Goal: Information Seeking & Learning: Learn about a topic

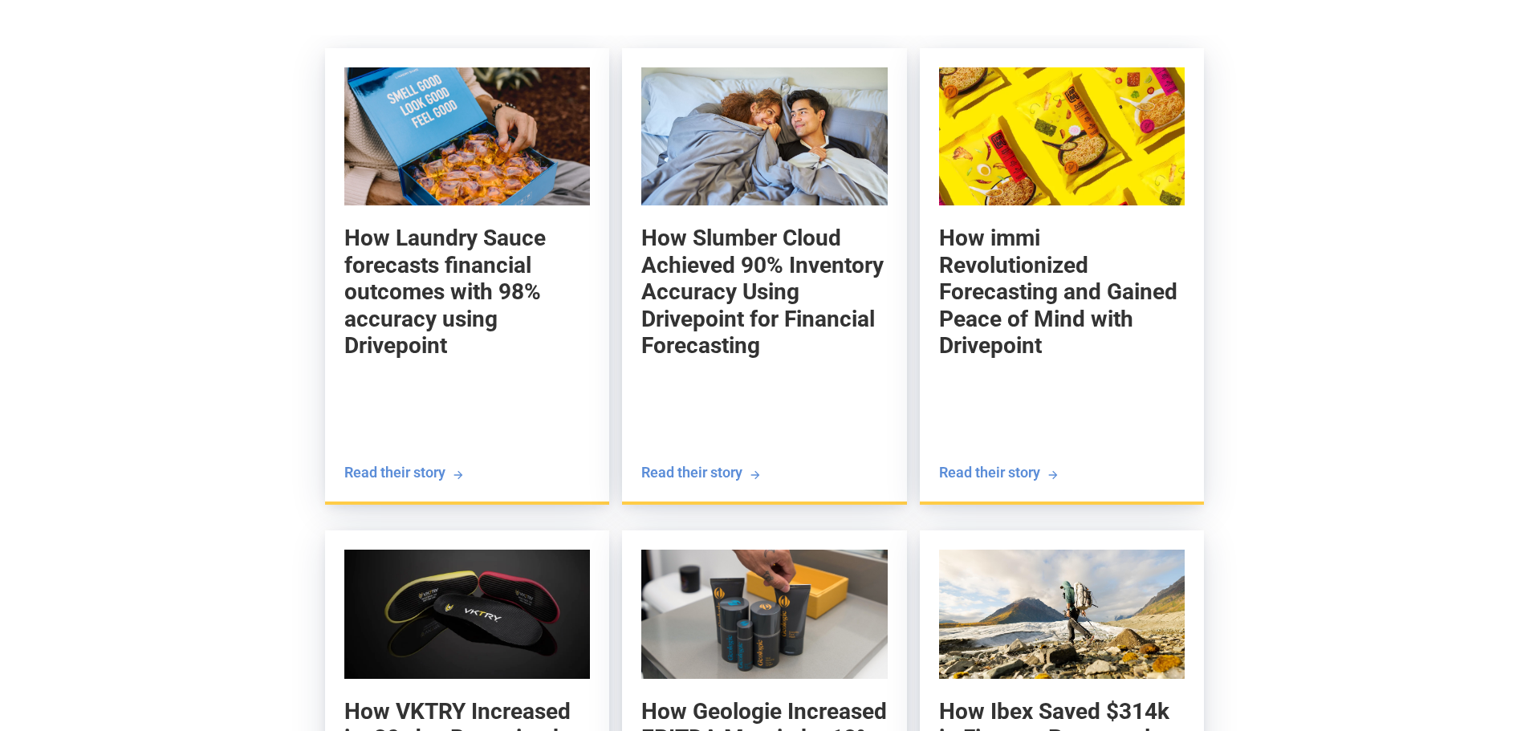
scroll to position [1766, 0]
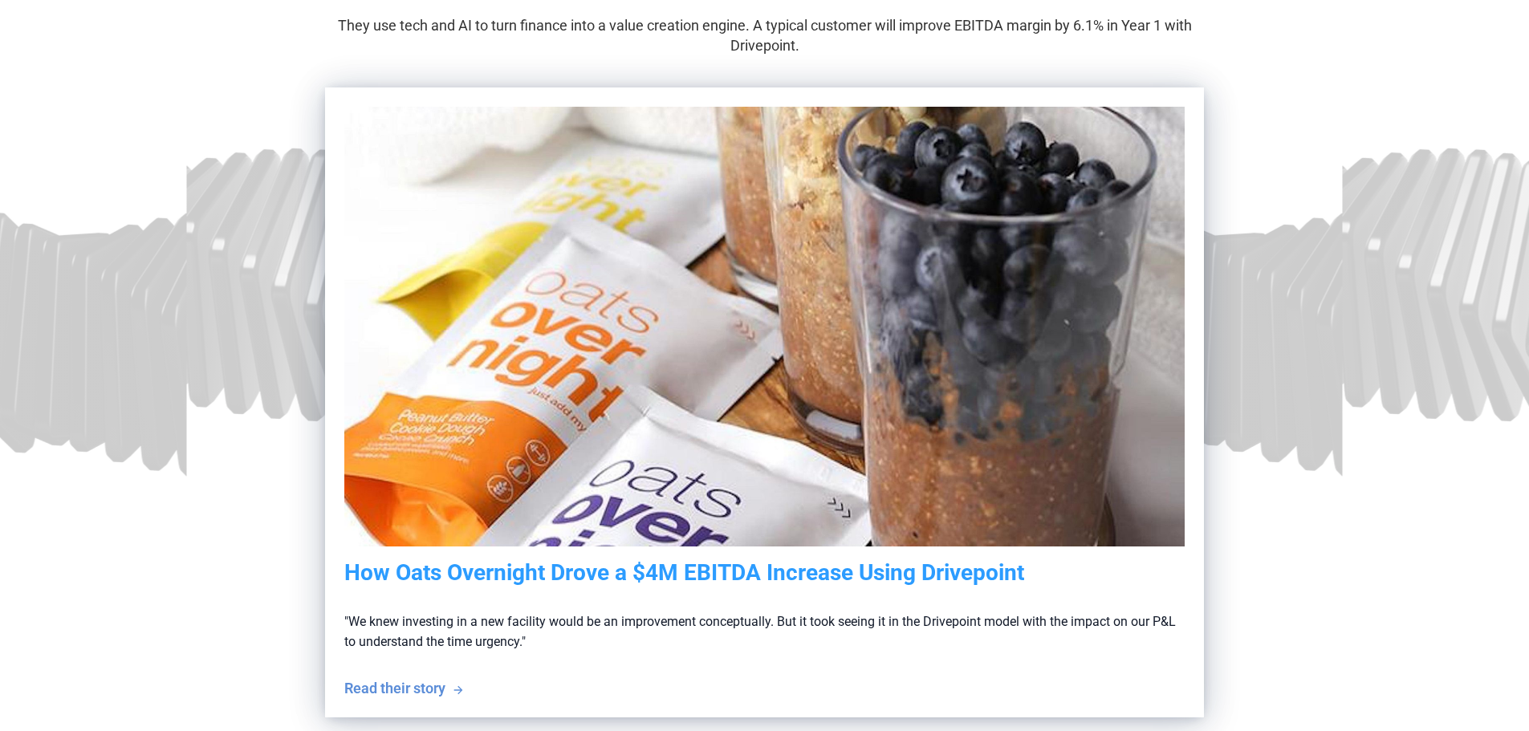
scroll to position [321, 0]
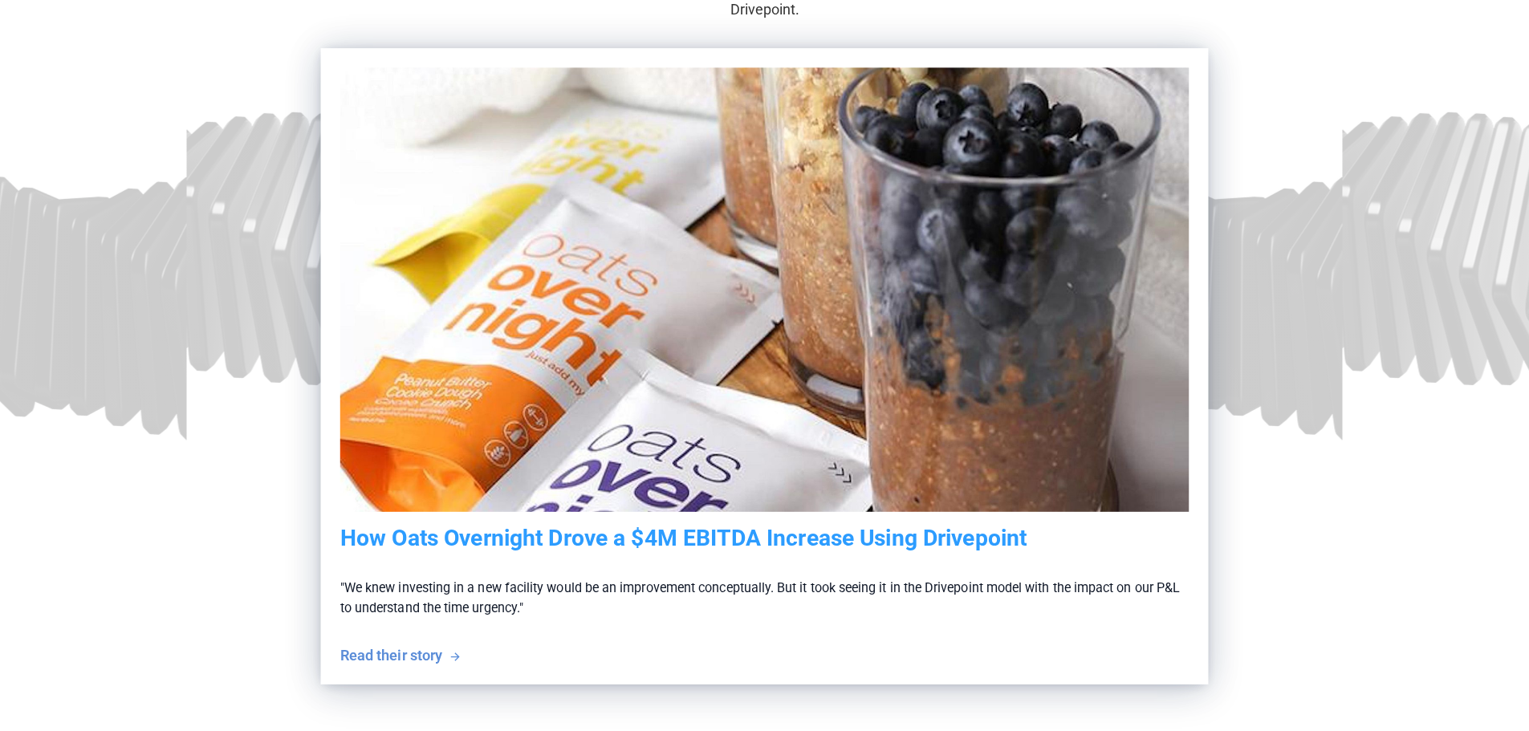
drag, startPoint x: 0, startPoint y: 0, endPoint x: 839, endPoint y: 325, distance: 899.5
click at [839, 325] on img at bounding box center [764, 289] width 848 height 444
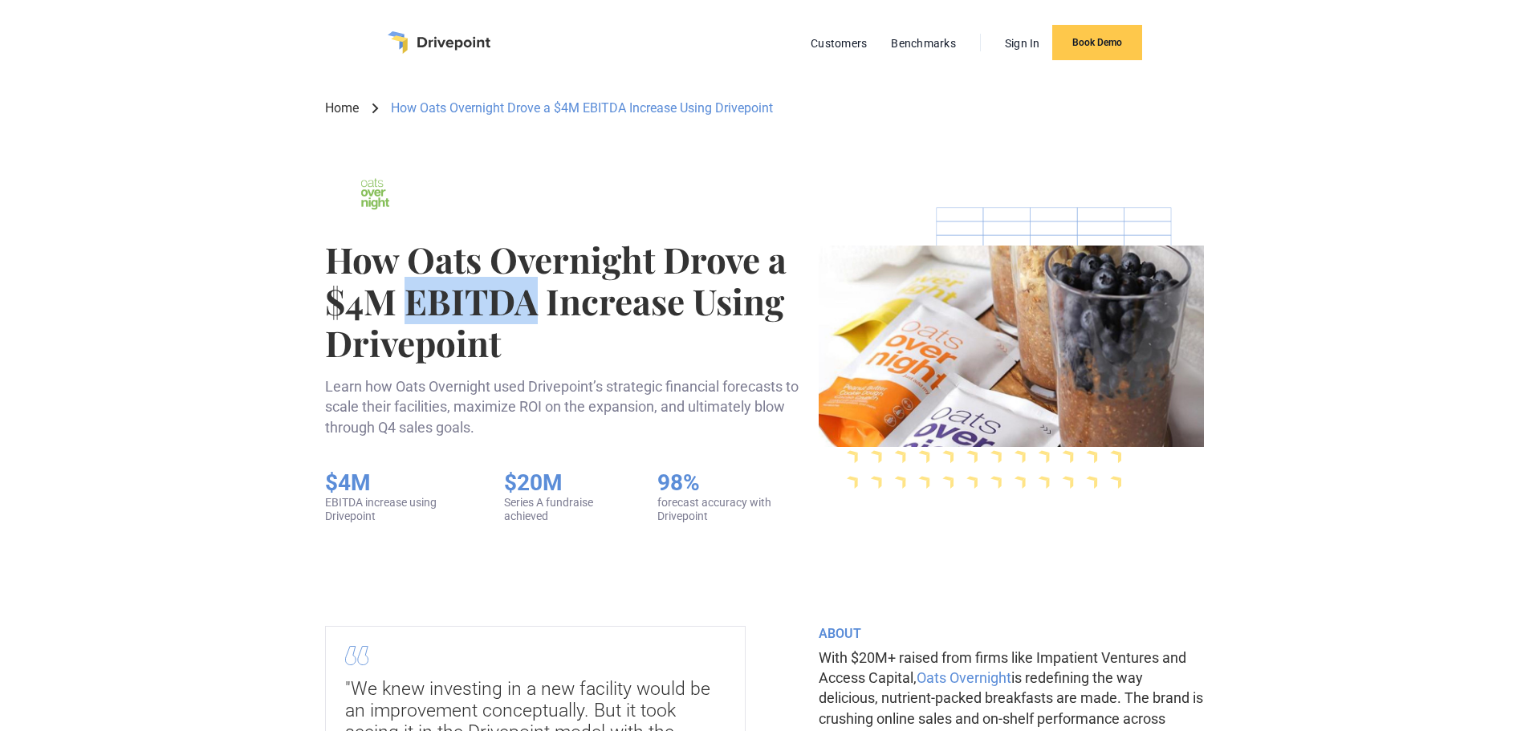
drag, startPoint x: 404, startPoint y: 307, endPoint x: 539, endPoint y: 303, distance: 134.9
click at [539, 303] on h1 "How Oats Overnight Drove a $4M EBITDA Increase Using Drivepoint" at bounding box center [565, 300] width 481 height 125
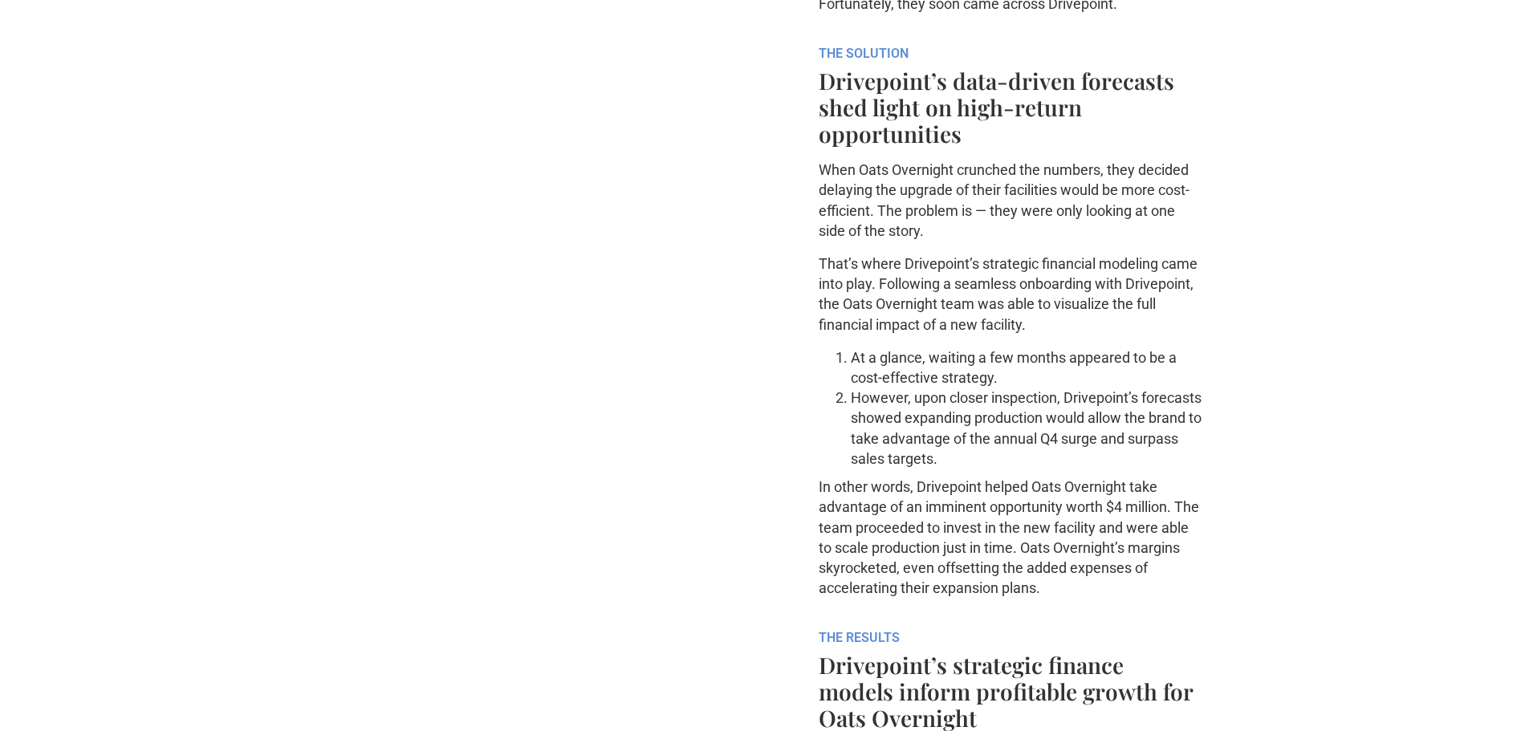
scroll to position [1205, 0]
